Goal: Find specific page/section: Find specific page/section

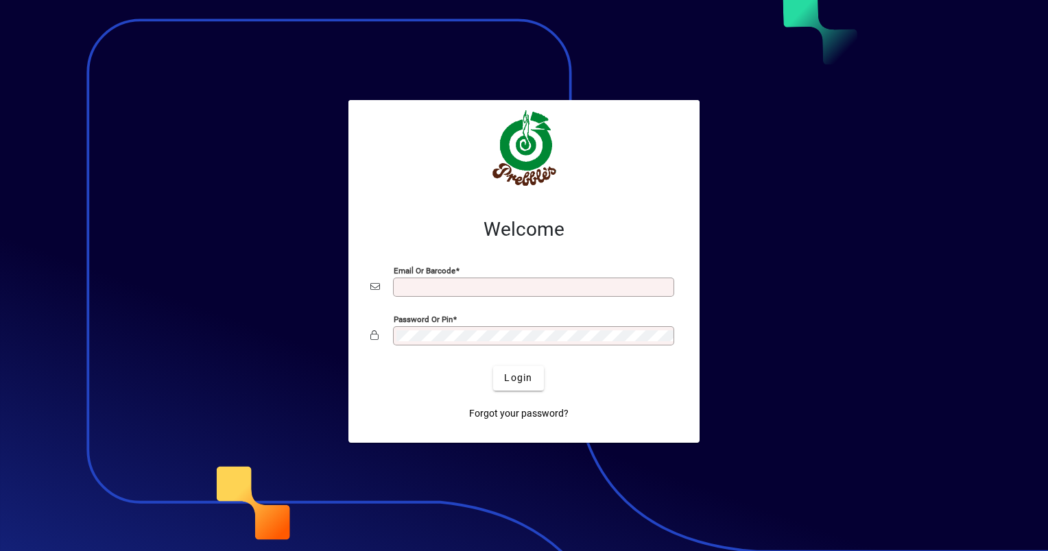
type input "**********"
click at [533, 378] on span "submit" at bounding box center [518, 378] width 50 height 33
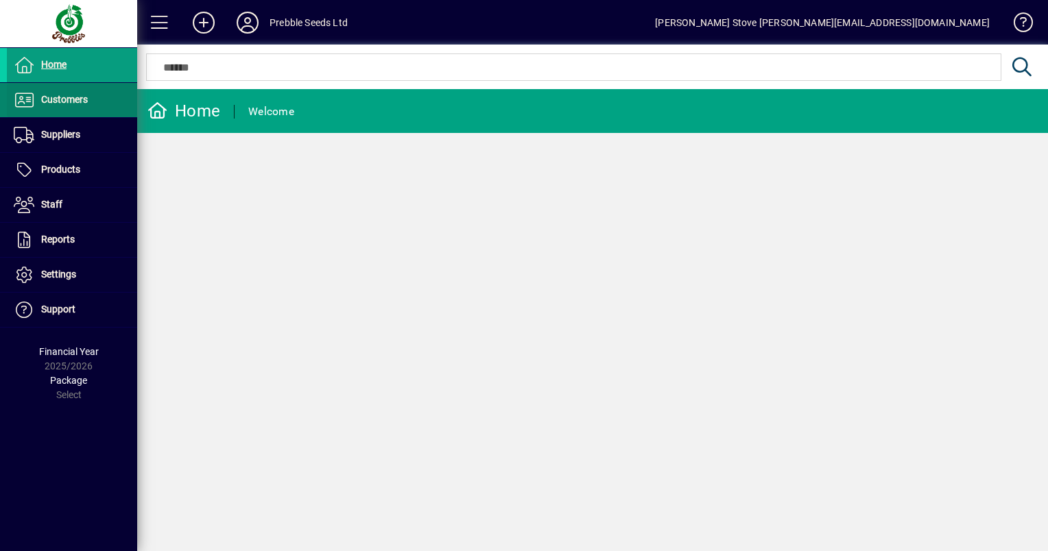
click at [67, 101] on span "Customers" at bounding box center [64, 99] width 47 height 11
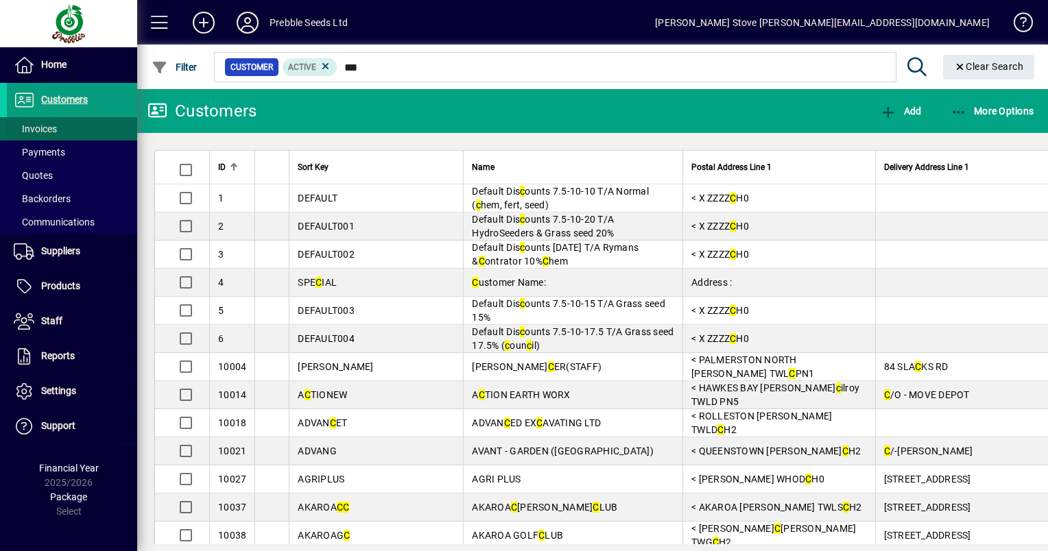
type input "*"
click at [34, 126] on span "Invoices" at bounding box center [35, 128] width 43 height 11
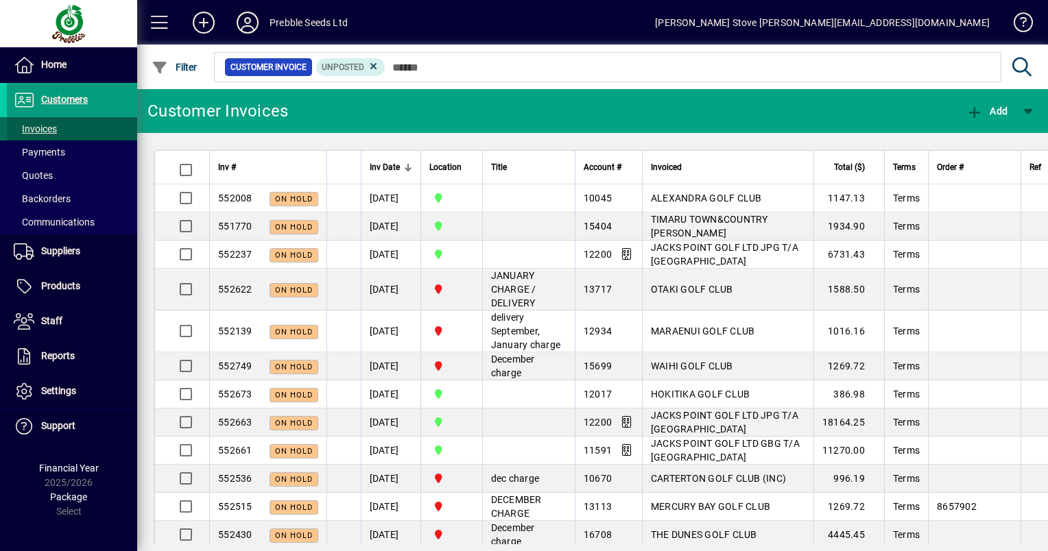
click at [36, 130] on span "Invoices" at bounding box center [35, 128] width 43 height 11
